Goal: Task Accomplishment & Management: Complete application form

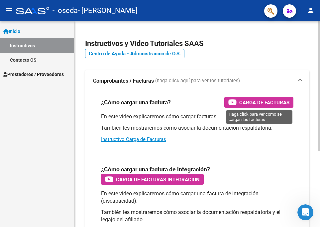
click at [238, 101] on div "Carga de Facturas" at bounding box center [259, 102] width 61 height 11
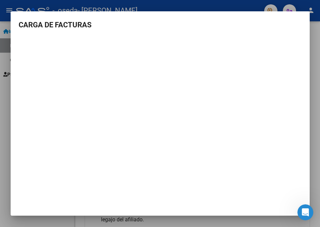
click at [261, 5] on div at bounding box center [160, 113] width 320 height 227
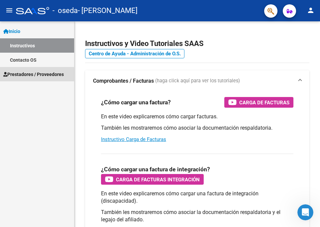
click at [34, 75] on span "Prestadores / Proveedores" at bounding box center [33, 74] width 61 height 7
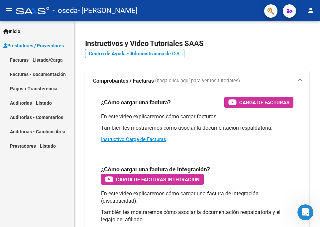
click at [28, 62] on link "Facturas - Listado/Carga" at bounding box center [37, 60] width 74 height 14
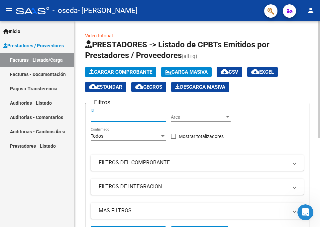
click at [148, 117] on input "Id" at bounding box center [128, 117] width 75 height 6
click at [138, 71] on span "Cargar Comprobante" at bounding box center [120, 72] width 63 height 6
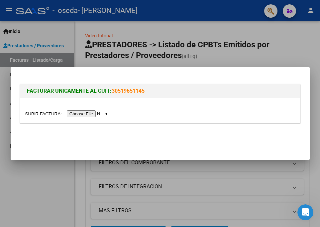
click at [85, 115] on input "file" at bounding box center [67, 113] width 84 height 7
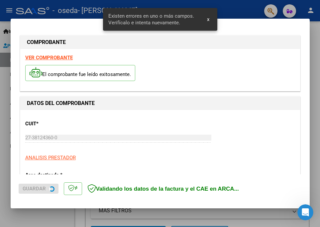
scroll to position [144, 0]
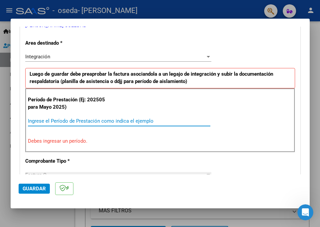
click at [72, 121] on input "Ingrese el Período de Prestación como indica el ejemplo" at bounding box center [119, 121] width 183 height 6
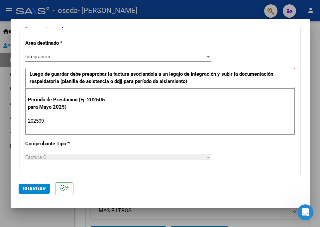
type input "202509"
click at [232, 119] on div "Período de Prestación (Ej: 202505 para Mayo 2025) 202509 Ingrese el Período de …" at bounding box center [160, 111] width 270 height 47
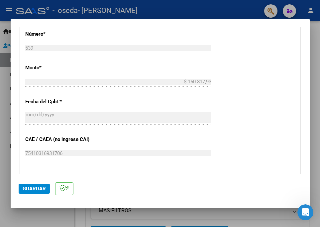
scroll to position [326, 0]
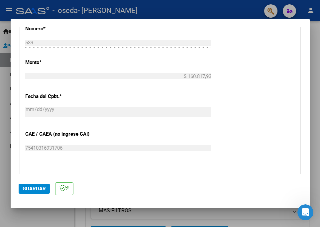
click at [40, 187] on span "Guardar" at bounding box center [34, 188] width 23 height 6
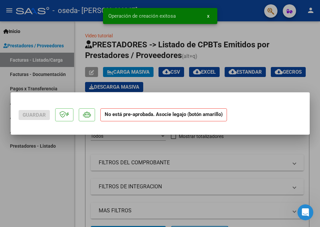
scroll to position [0, 0]
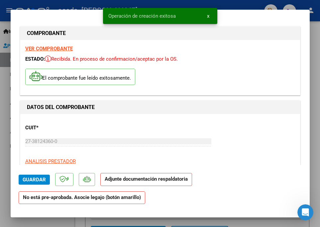
click at [123, 178] on strong "Adjunte documentación respaldatoria" at bounding box center [146, 179] width 83 height 6
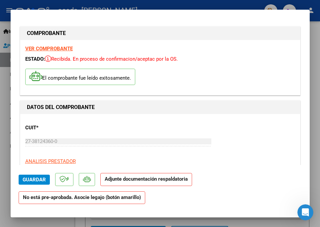
click at [38, 178] on span "Guardar" at bounding box center [34, 179] width 23 height 6
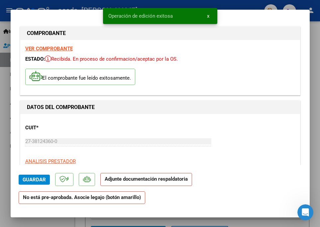
click at [165, 178] on strong "Adjunte documentación respaldatoria" at bounding box center [146, 179] width 83 height 6
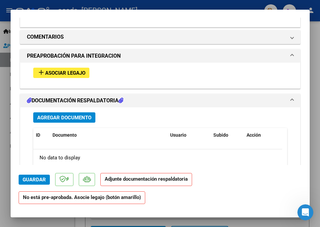
scroll to position [581, 0]
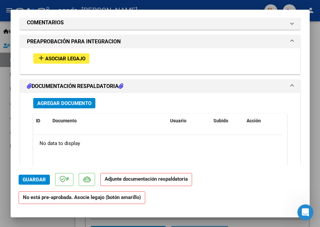
click at [85, 56] on span "Asociar Legajo" at bounding box center [65, 59] width 40 height 6
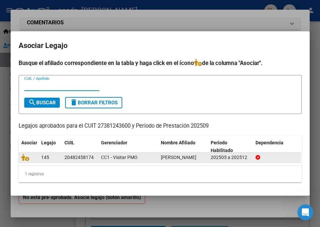
click at [277, 157] on div at bounding box center [278, 157] width 45 height 8
click at [71, 158] on div "20482458174" at bounding box center [79, 157] width 29 height 8
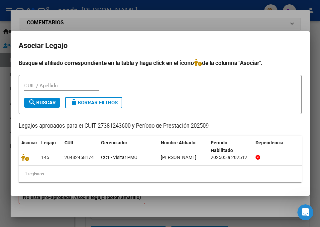
click at [56, 88] on input "CUIL / Apellido" at bounding box center [61, 86] width 75 height 6
type input "[PERSON_NAME]"
click at [42, 104] on span "search Buscar" at bounding box center [42, 103] width 28 height 6
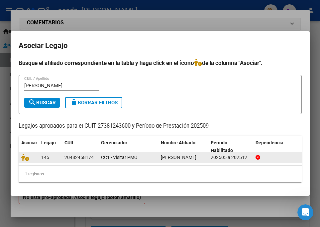
click at [157, 159] on datatable-body-cell "CC1 - Visitar PMO" at bounding box center [129, 157] width 60 height 10
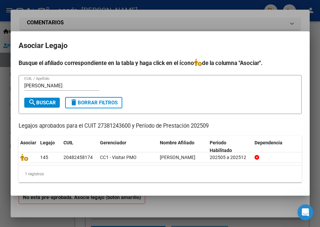
scroll to position [0, 0]
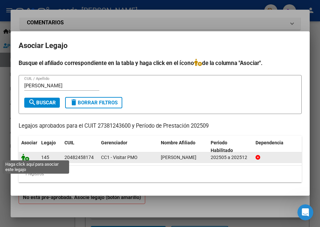
click at [27, 156] on icon at bounding box center [25, 156] width 8 height 7
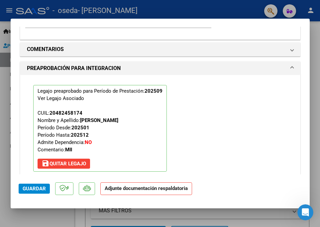
click at [124, 188] on strong "Adjunte documentación respaldatoria" at bounding box center [146, 188] width 83 height 6
click at [250, 116] on div "Legajo preaprobado para Período de Prestación: 202509 Ver Legajo Asociado CUIL:…" at bounding box center [160, 128] width 264 height 106
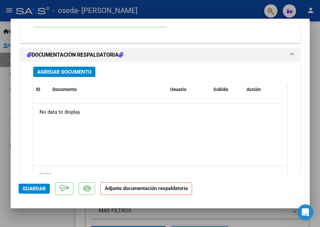
scroll to position [743, 0]
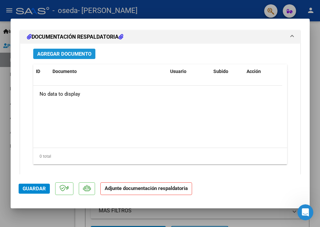
click at [54, 51] on span "Agregar Documento" at bounding box center [64, 54] width 54 height 6
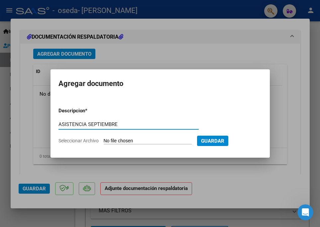
type input "ASISTENCIA SEPTIEMBRE"
click at [175, 140] on input "Seleccionar Archivo" at bounding box center [148, 141] width 88 height 6
type input "C:\fakepath\Foto.pdf"
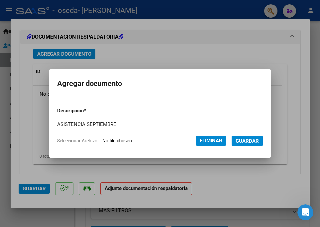
click at [249, 142] on span "Guardar" at bounding box center [247, 141] width 23 height 6
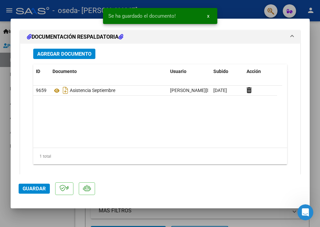
click at [227, 121] on datatable-body "9659 Asistencia Septiembre [PERSON_NAME][DOMAIN_NAME][EMAIL_ADDRESS][DOMAIN_NAM…" at bounding box center [157, 117] width 249 height 62
click at [23, 189] on span "Guardar" at bounding box center [34, 188] width 23 height 6
